Goal: Check status: Check status

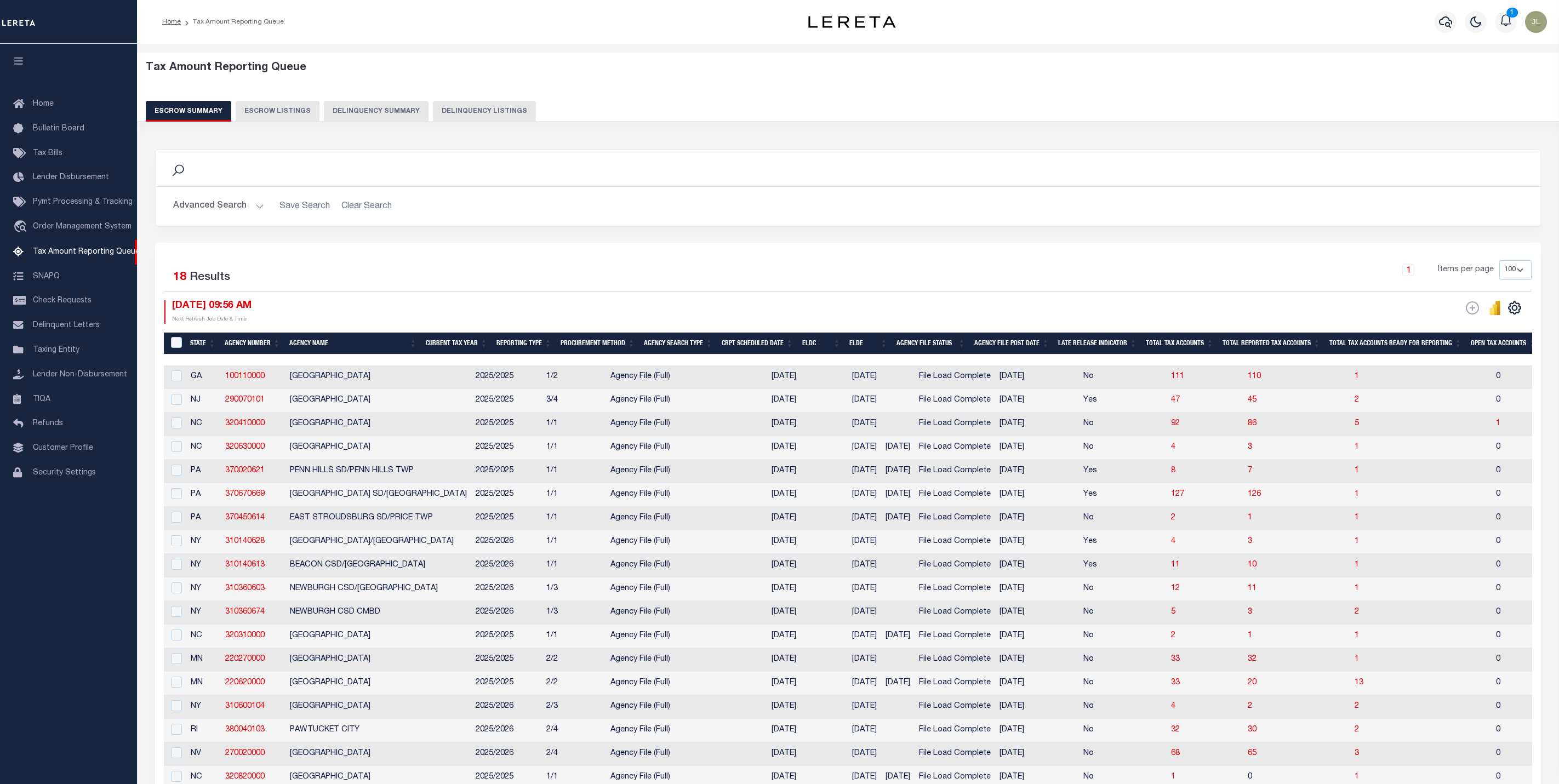
select select "100"
click at [219, 209] on button "Advanced Search" at bounding box center [218, 206] width 91 height 21
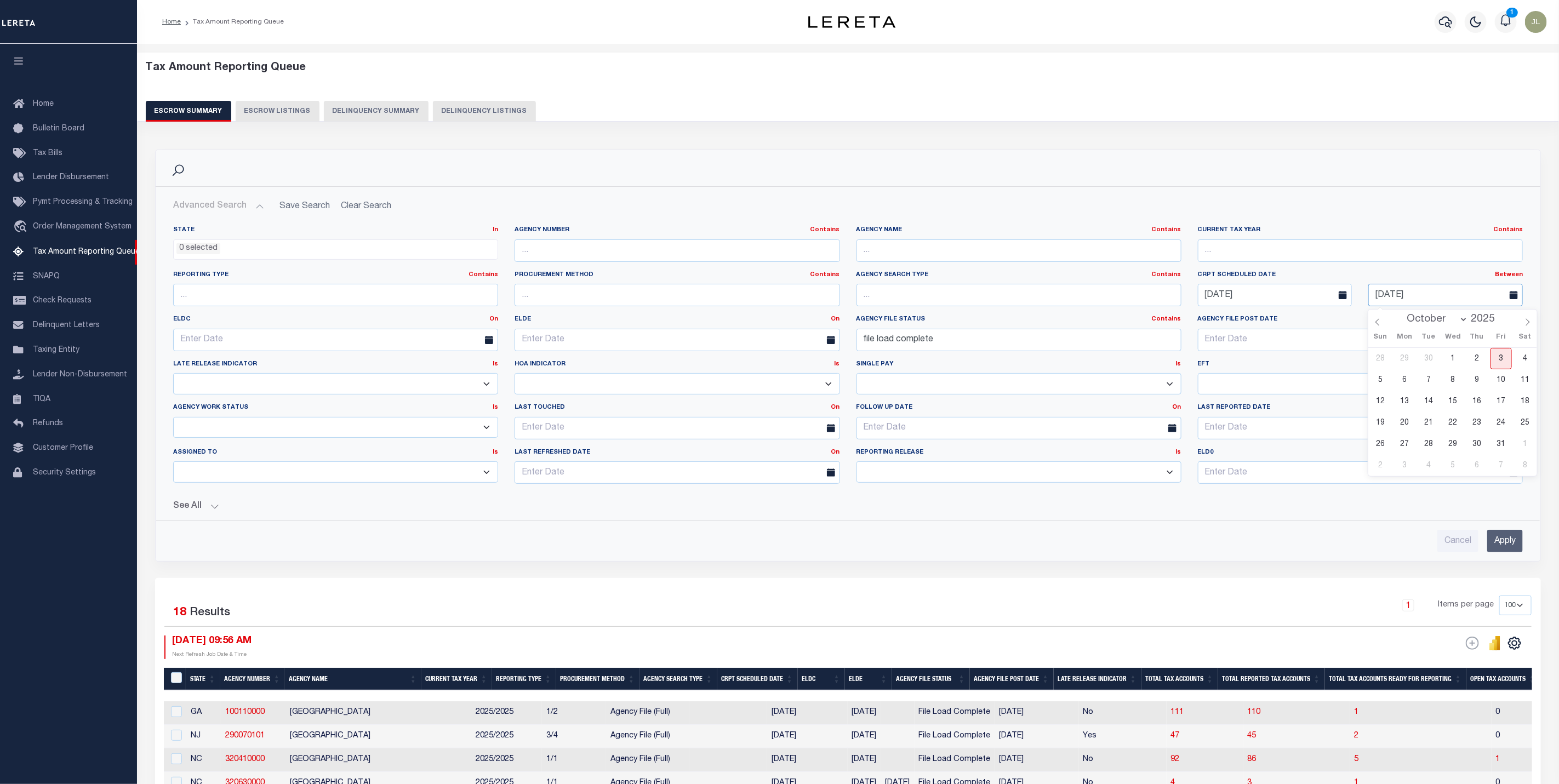
click at [1433, 295] on input "[DATE]" at bounding box center [1446, 295] width 154 height 23
click at [1402, 383] on span "6" at bounding box center [1405, 379] width 21 height 21
type input "[DATE]"
drag, startPoint x: 978, startPoint y: 341, endPoint x: 848, endPoint y: 352, distance: 130.5
click at [848, 352] on div "Agency File Status Contains Contains Is file load complete" at bounding box center [1019, 337] width 342 height 45
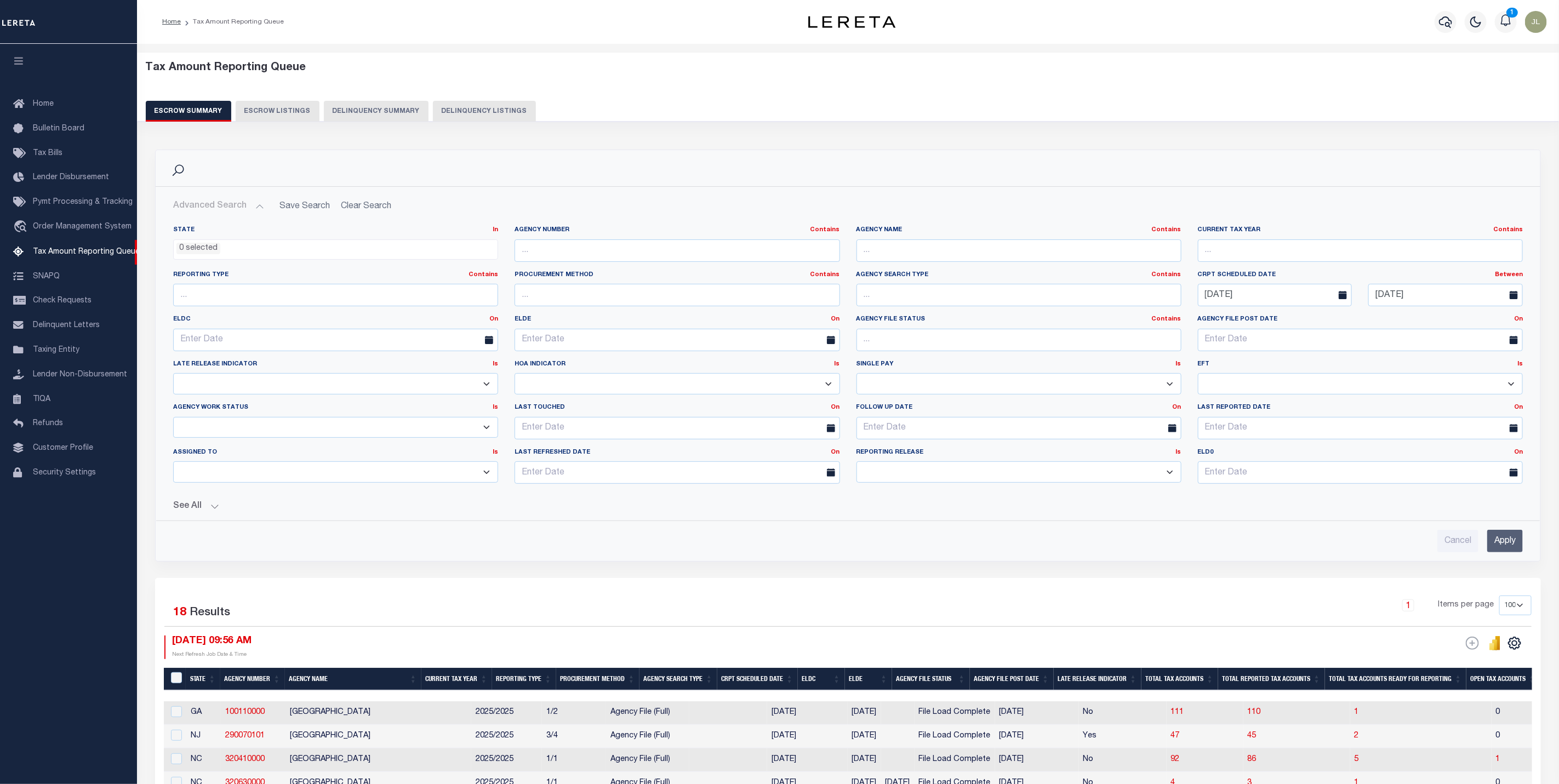
click at [1515, 547] on input "Apply" at bounding box center [1505, 541] width 35 height 23
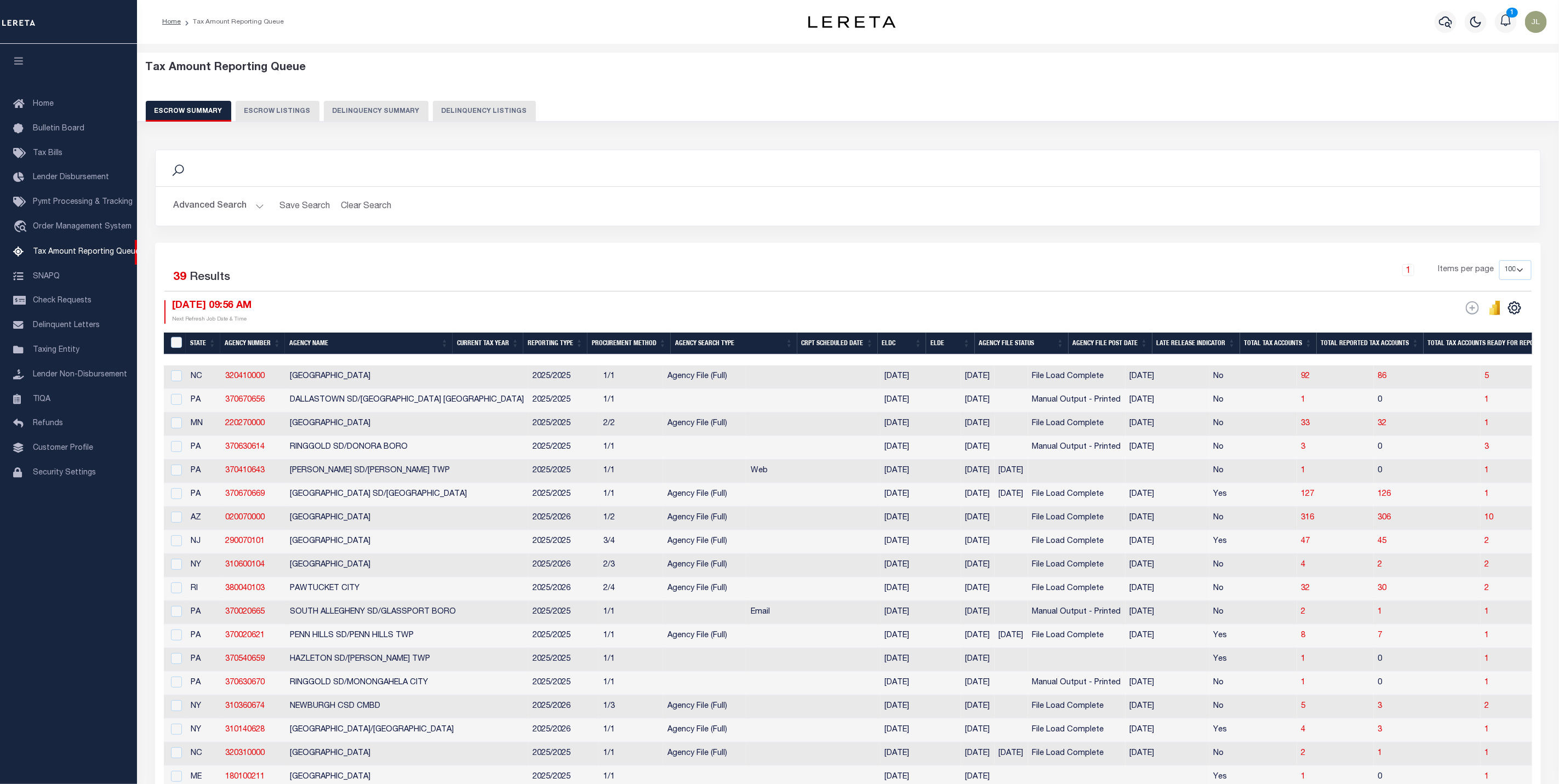
click at [240, 209] on button "Advanced Search" at bounding box center [218, 206] width 91 height 21
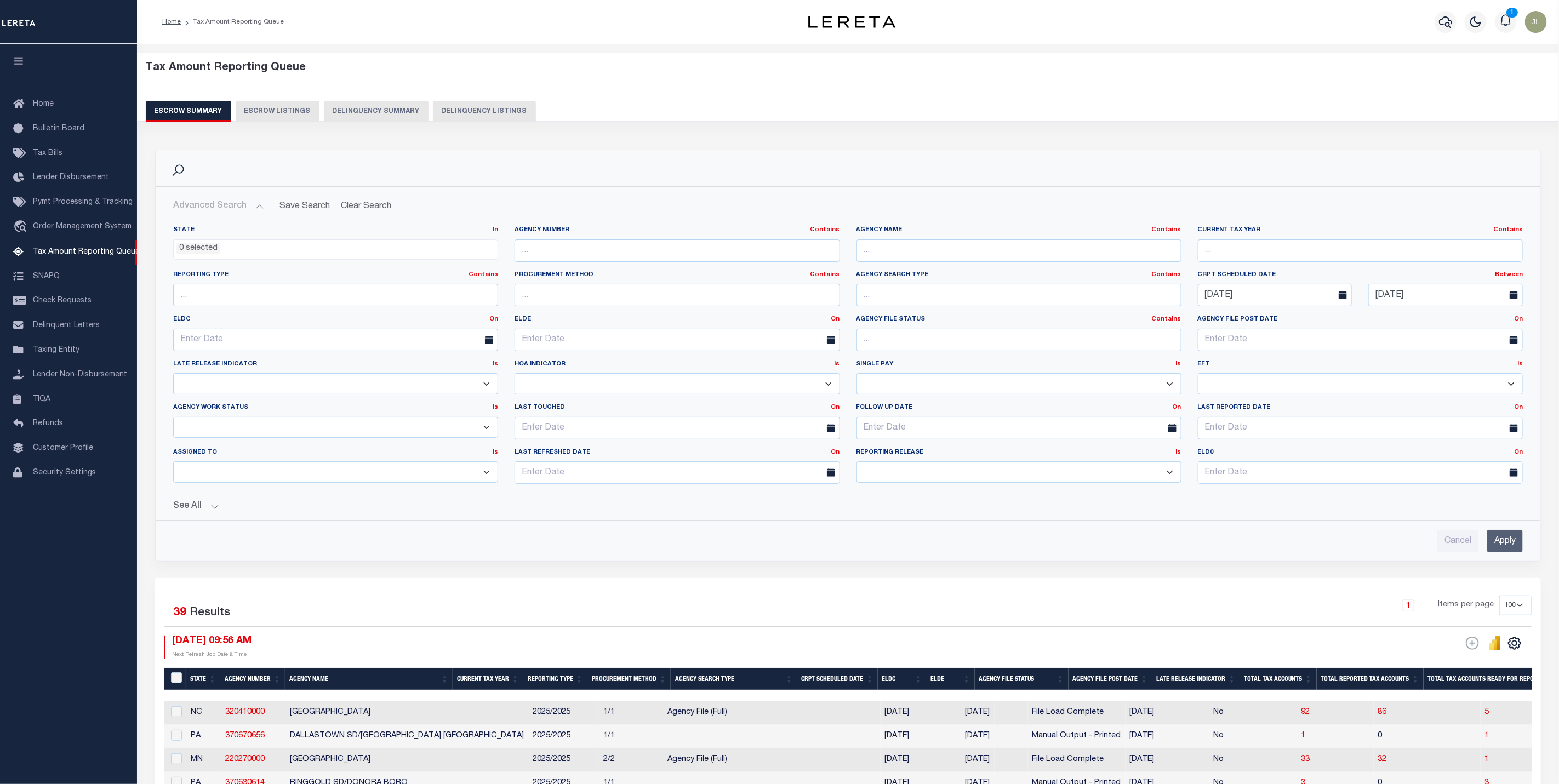
click at [222, 428] on select "New In Progress Pending Agency Follow-up Pending QC Ready for Release Prep for …" at bounding box center [336, 428] width 325 height 21
select select "7"
click at [173, 419] on select "New In Progress Pending Agency Follow-up Pending QC Ready for Release Prep for …" at bounding box center [336, 428] width 325 height 21
click at [1510, 542] on input "Apply" at bounding box center [1505, 541] width 35 height 23
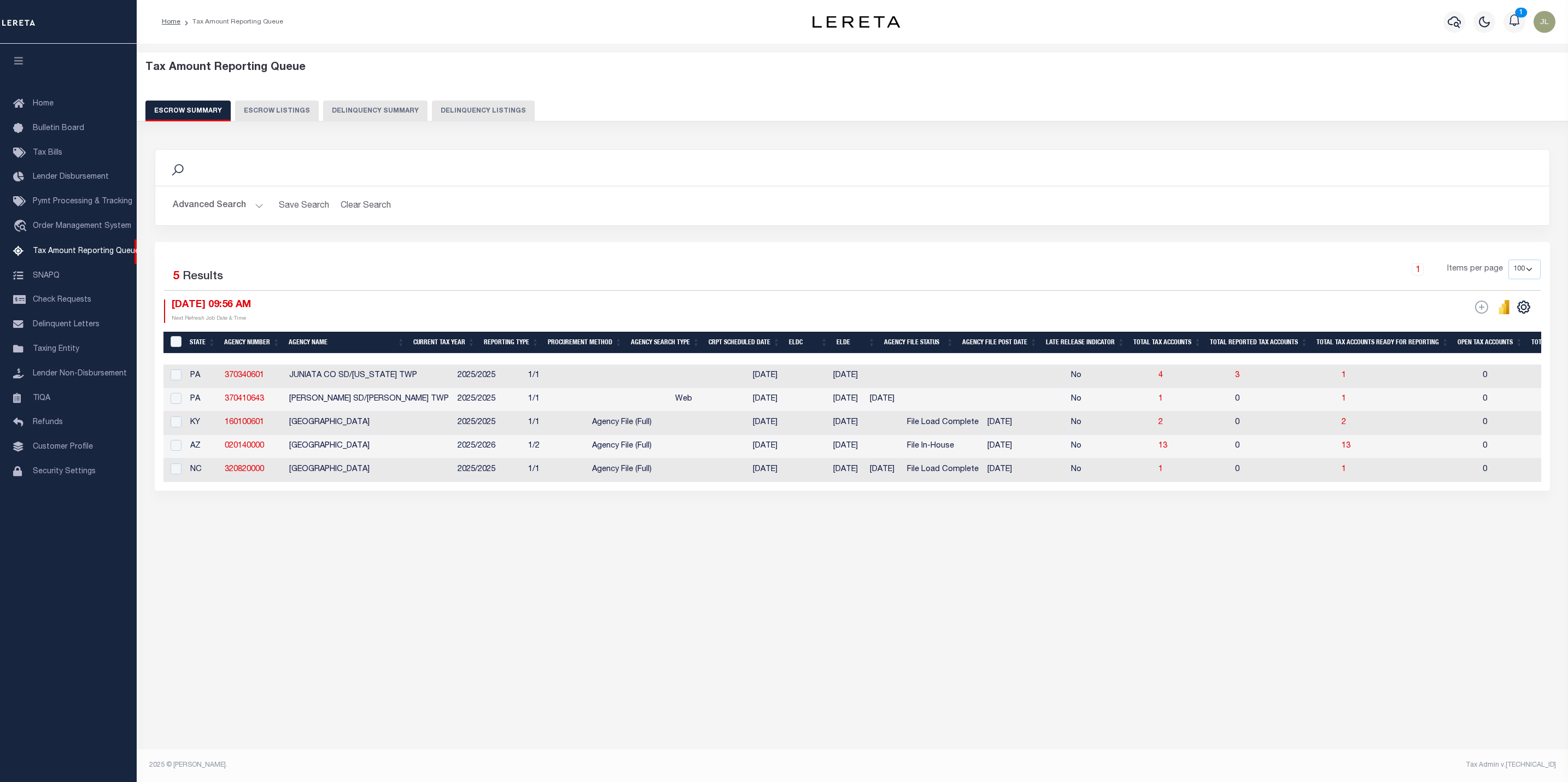
click at [205, 207] on button "Advanced Search" at bounding box center [218, 206] width 91 height 21
